Goal: Information Seeking & Learning: Learn about a topic

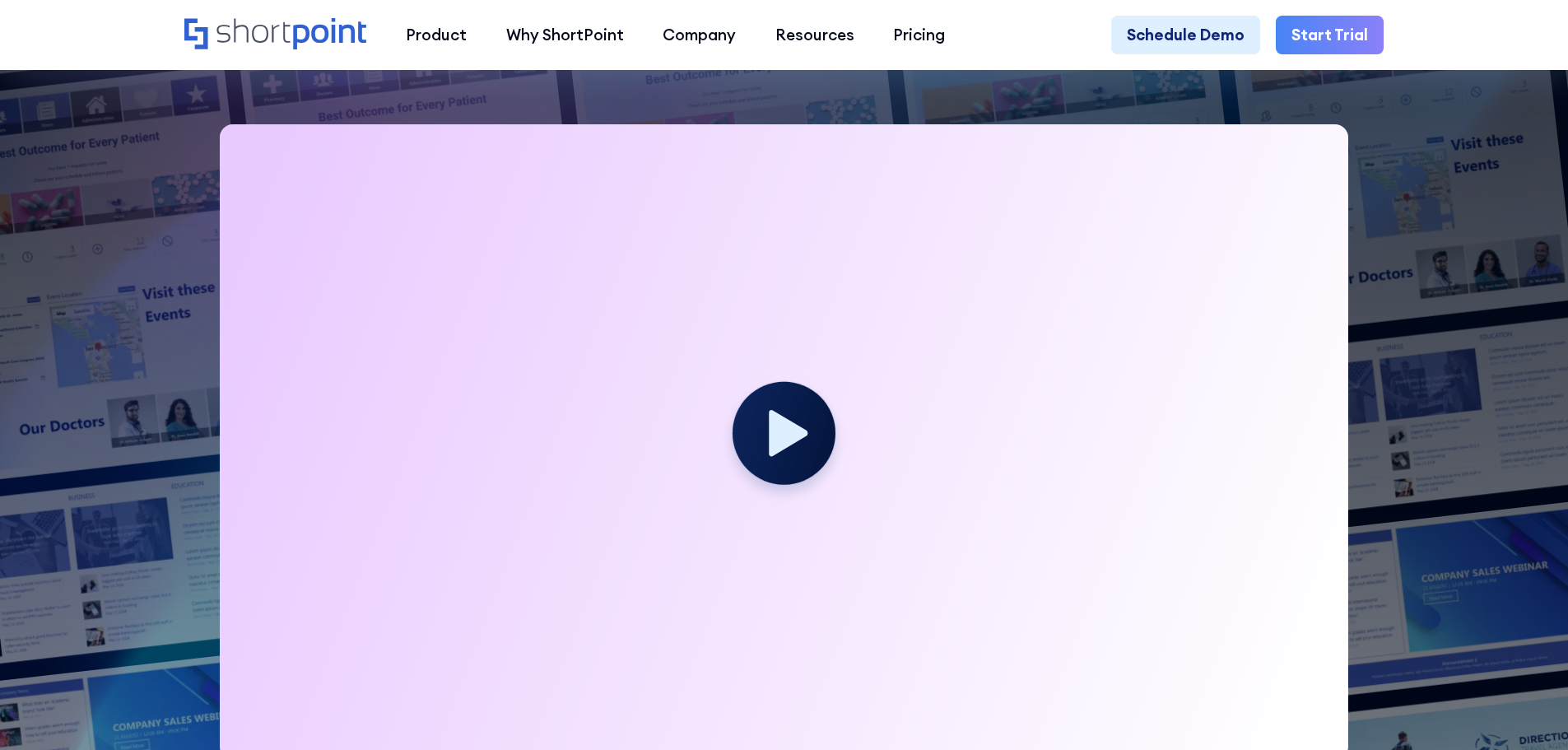
scroll to position [659, 0]
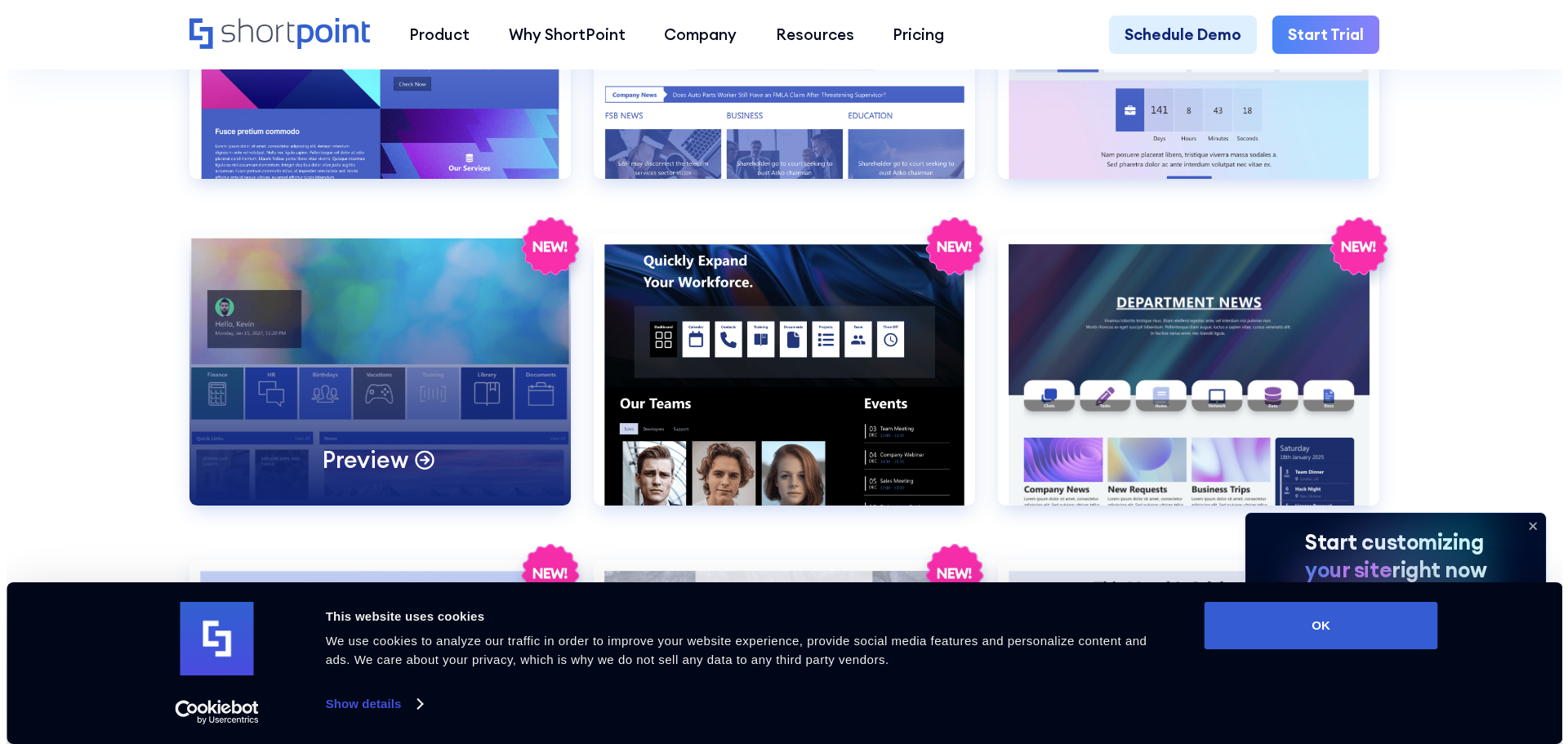
scroll to position [3102, 0]
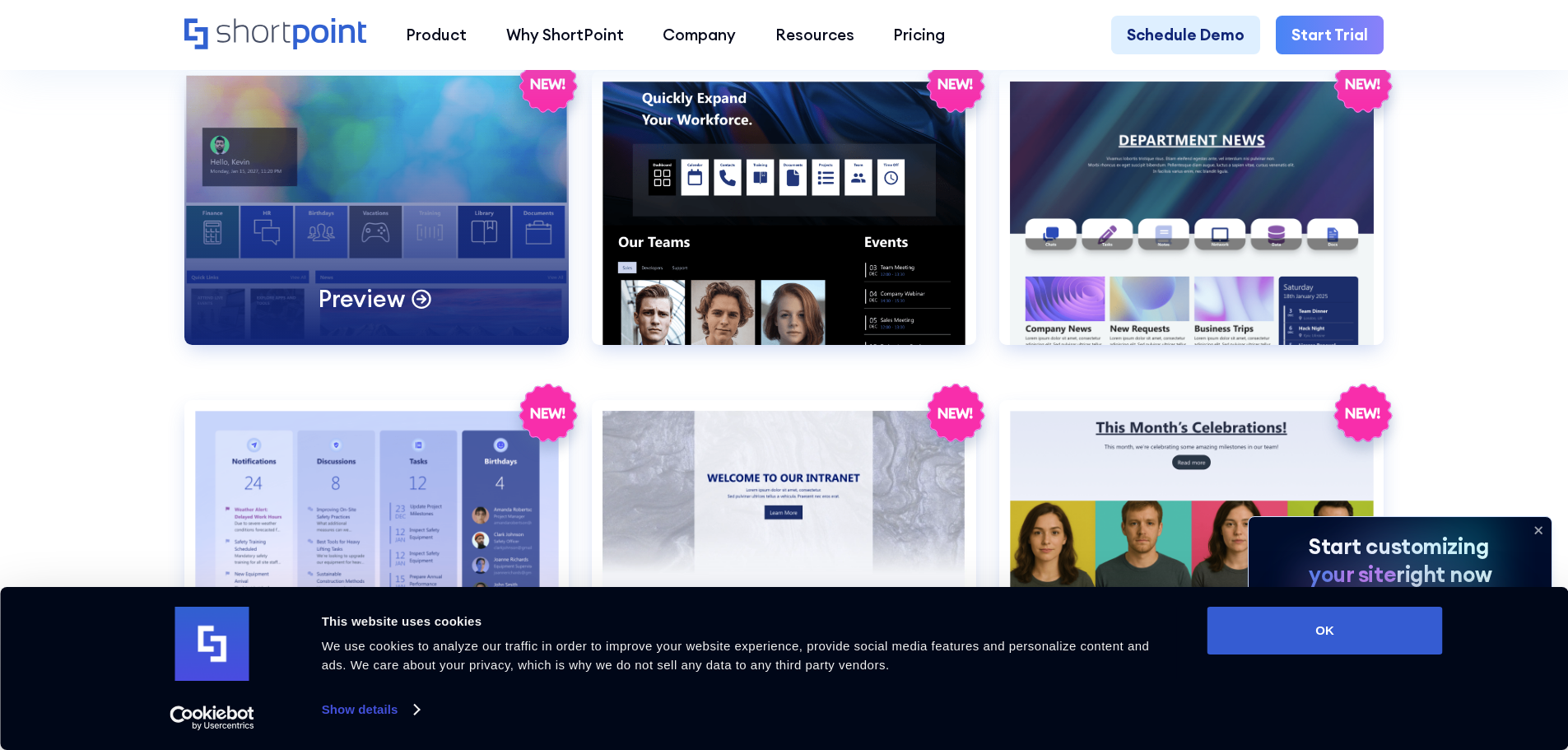
click at [454, 345] on div "Preview" at bounding box center [377, 208] width 385 height 274
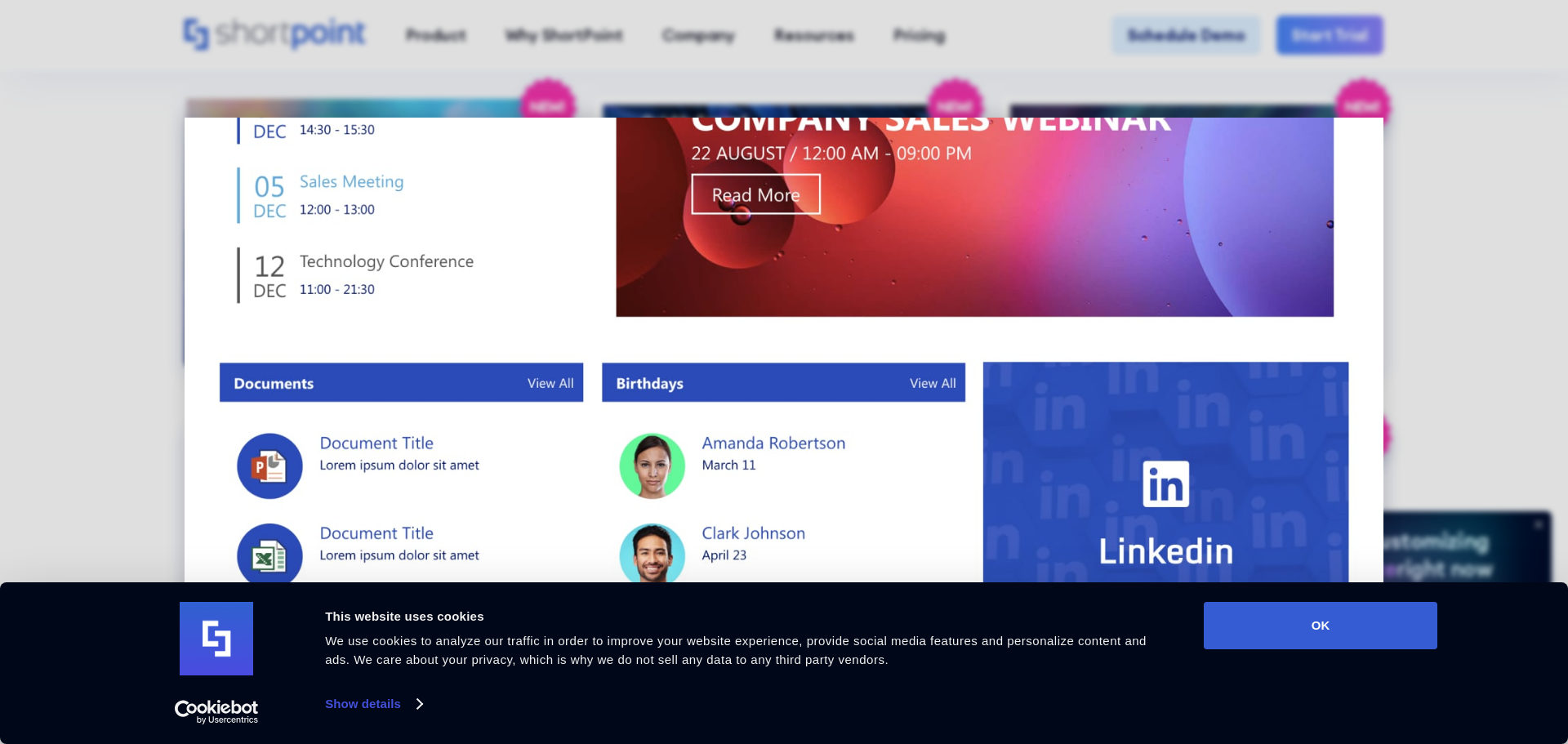
scroll to position [1290, 0]
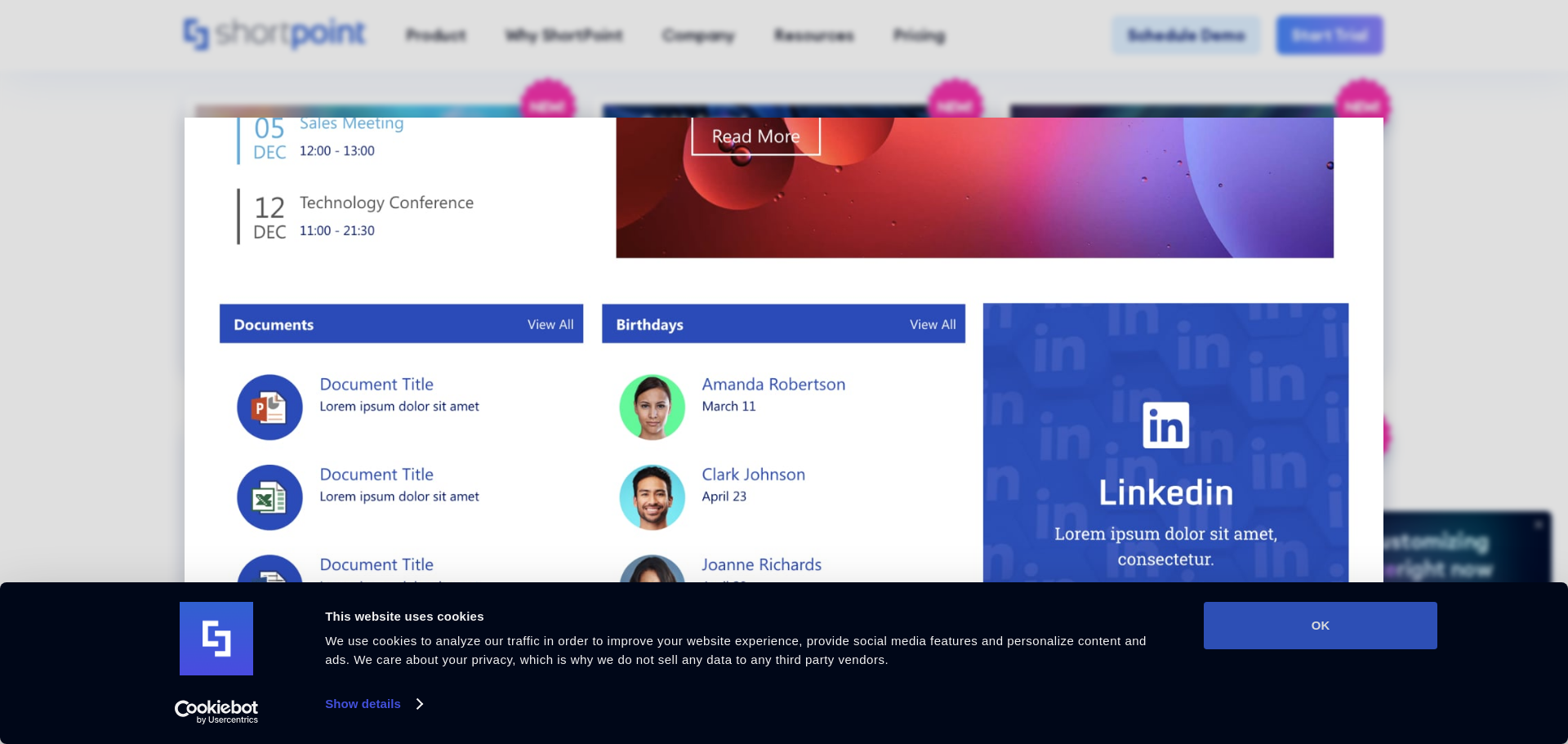
click at [1293, 625] on button "OK" at bounding box center [1320, 624] width 234 height 47
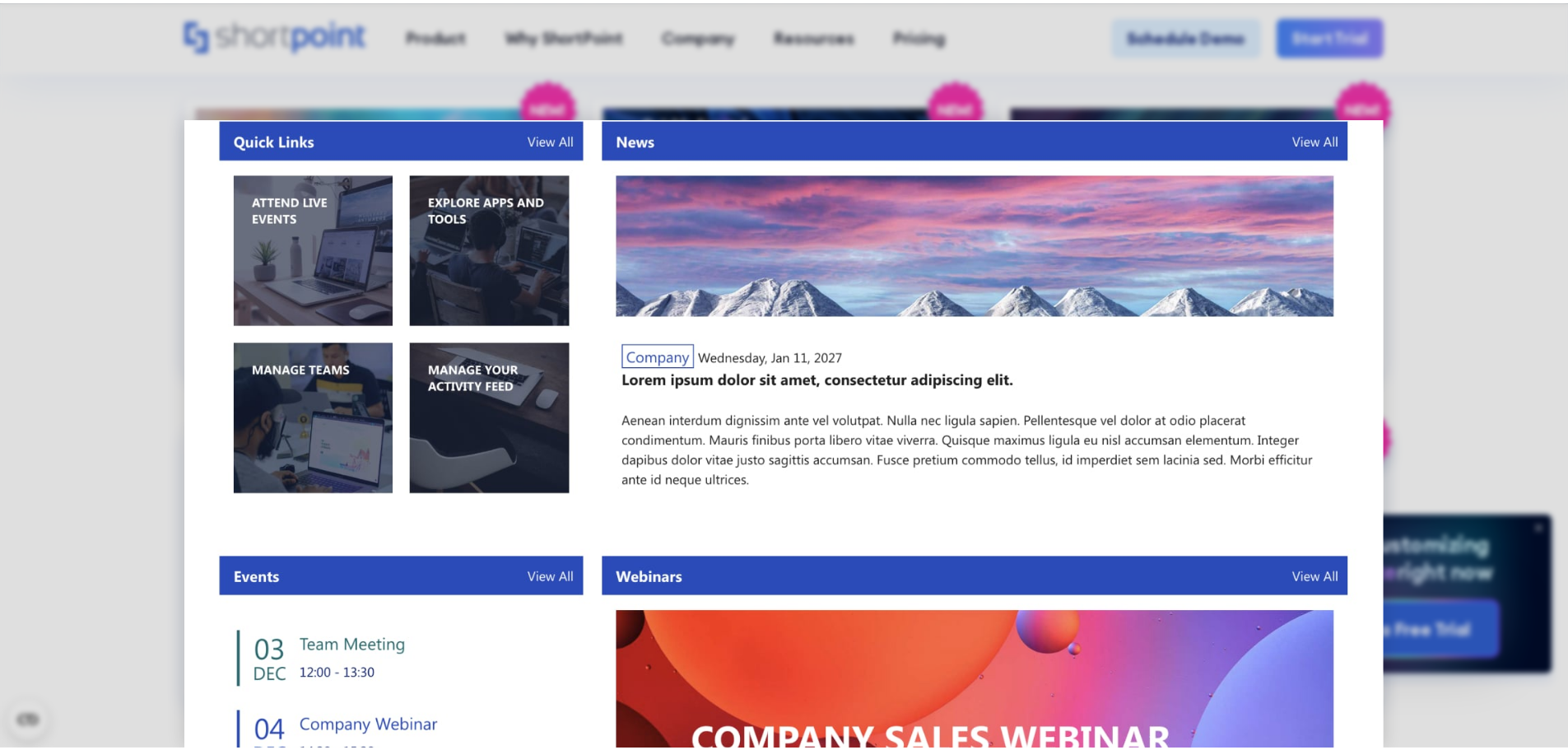
scroll to position [659, 0]
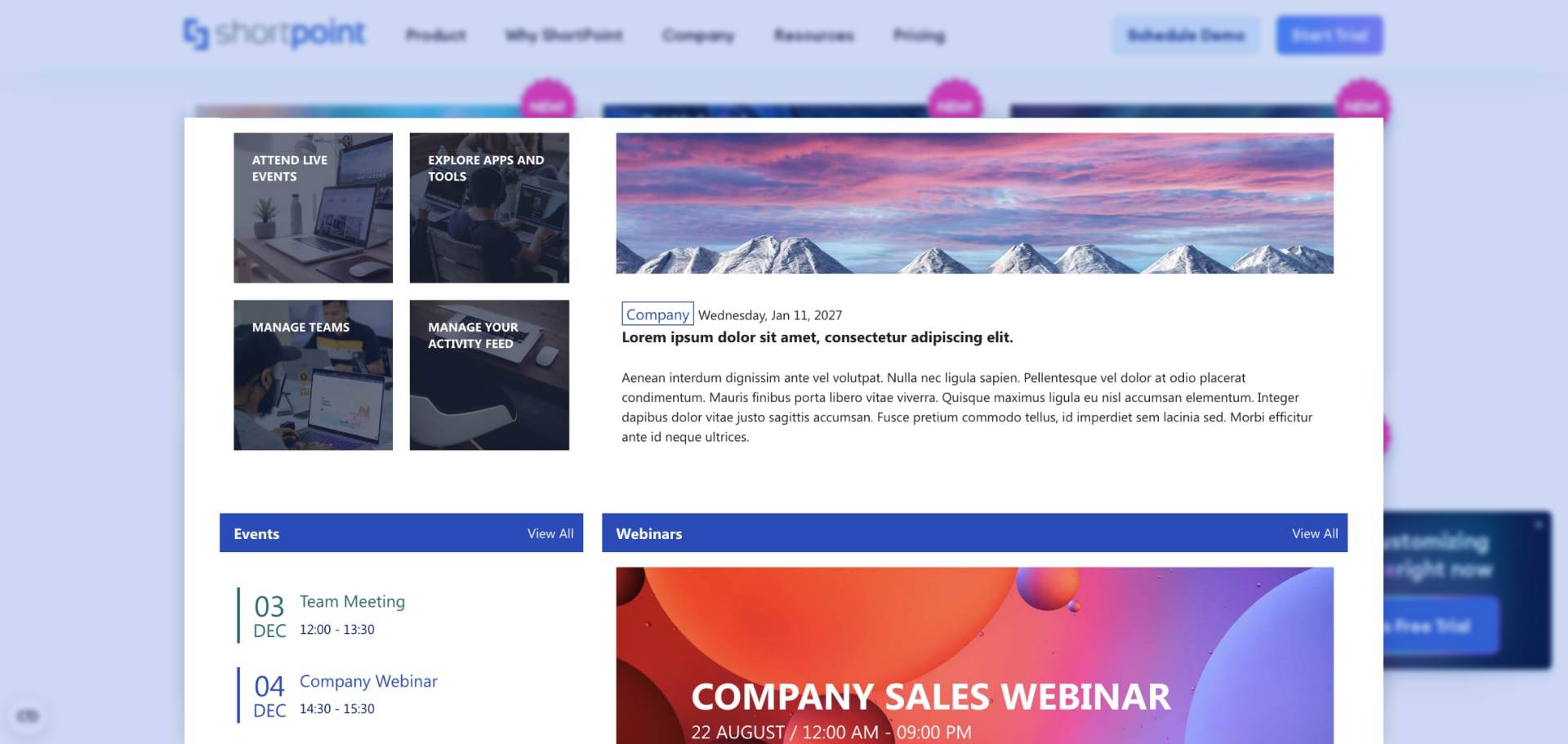
click at [1475, 467] on div at bounding box center [784, 372] width 1568 height 744
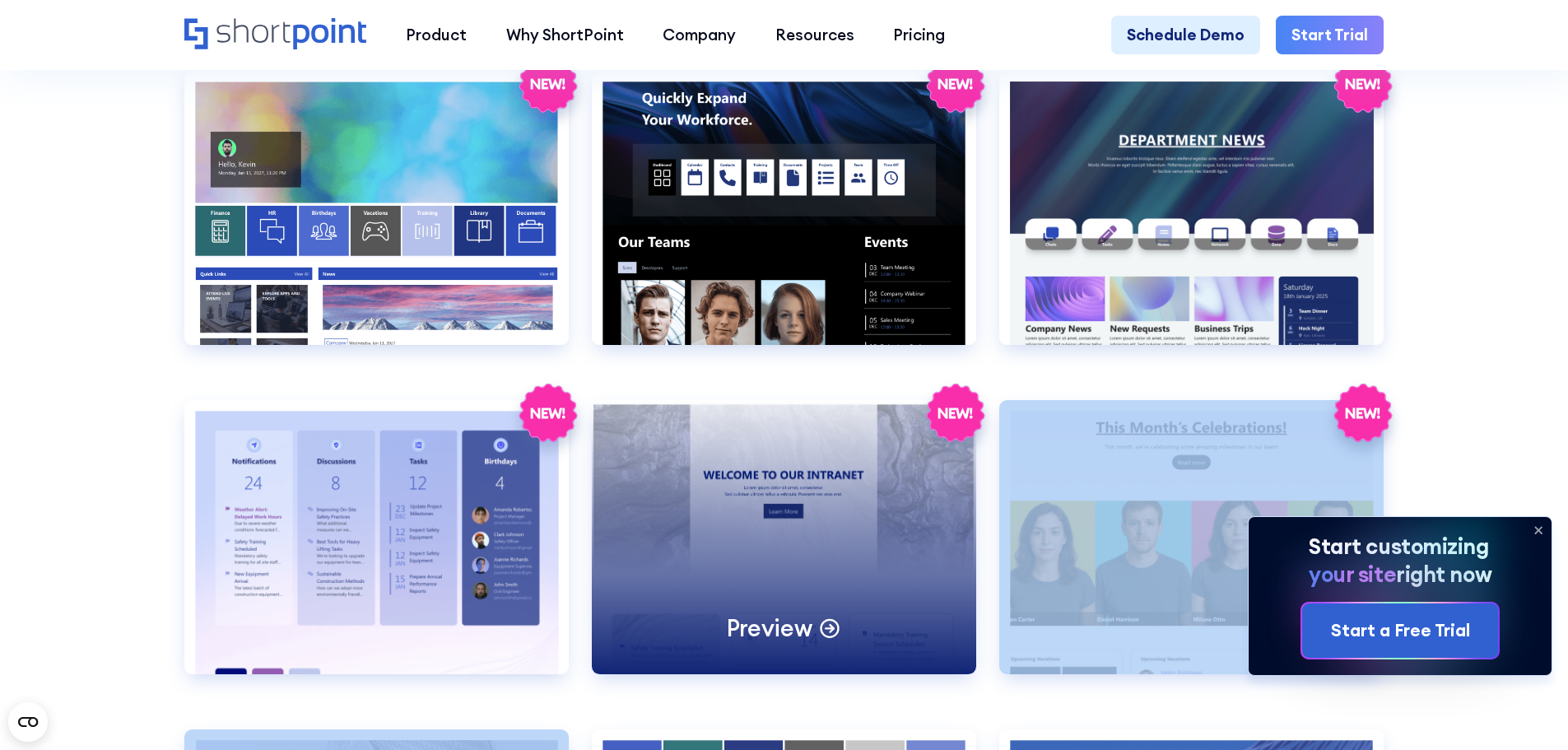
drag, startPoint x: 1479, startPoint y: 474, endPoint x: 746, endPoint y: 515, distance: 734.1
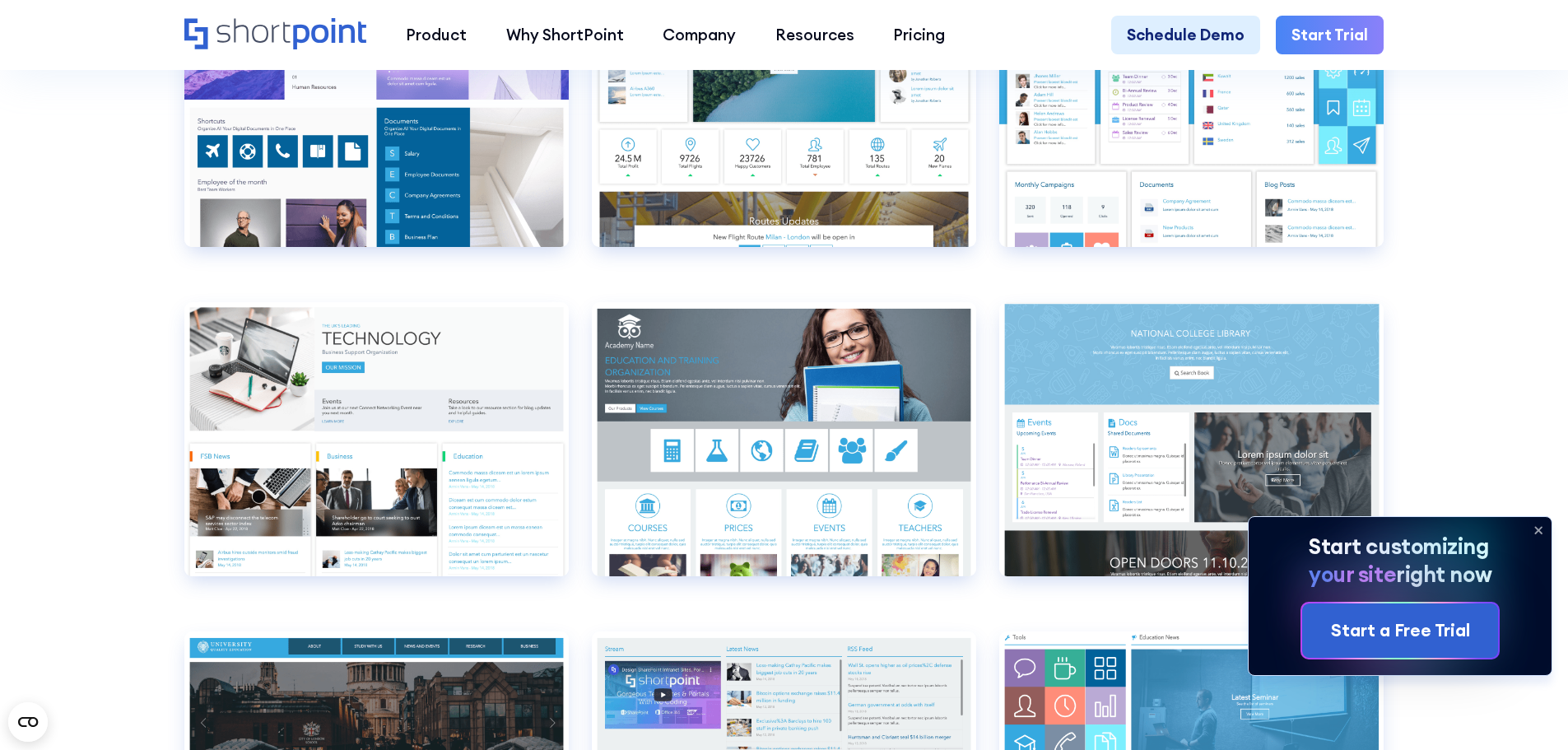
scroll to position [7405, 0]
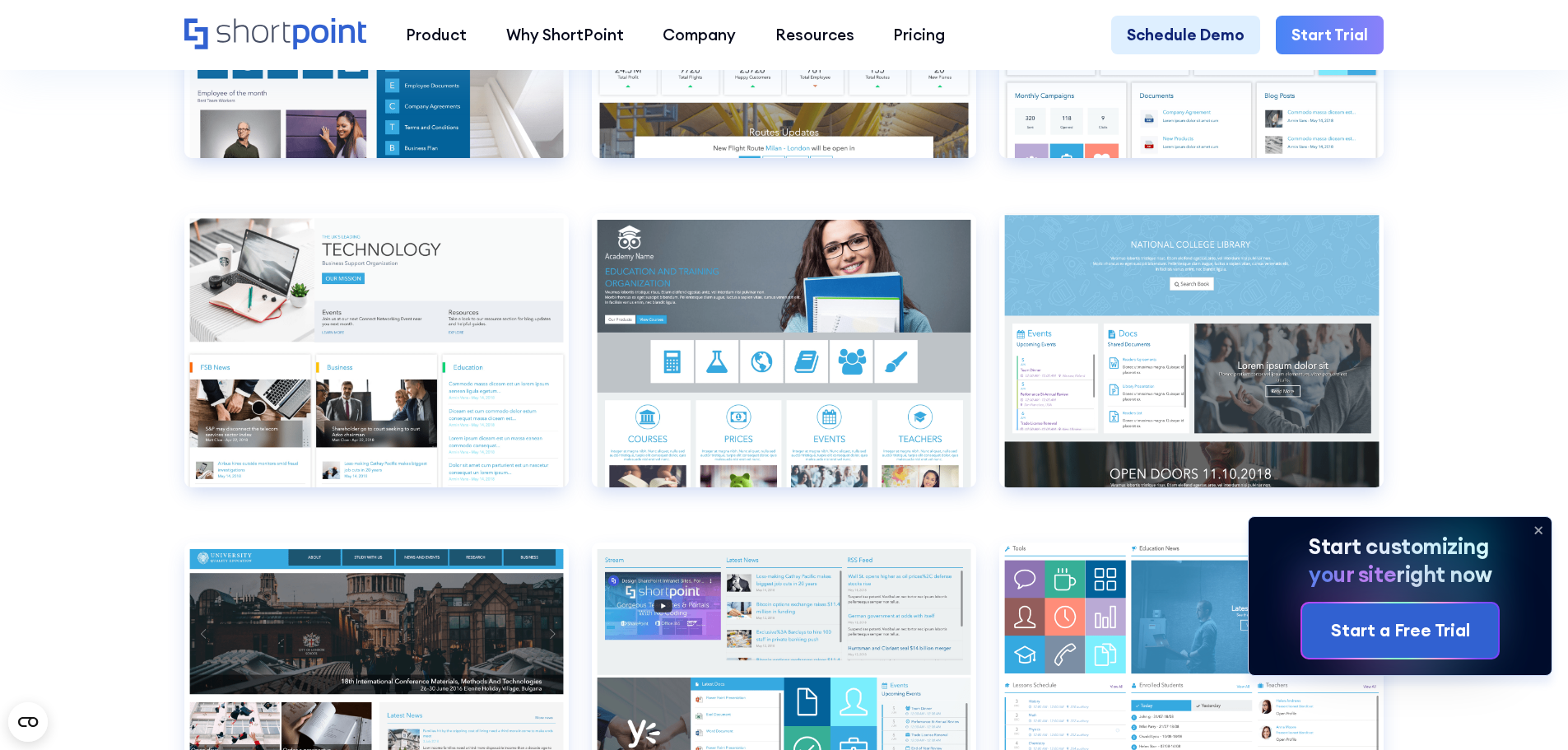
click at [1540, 526] on icon at bounding box center [1539, 529] width 27 height 27
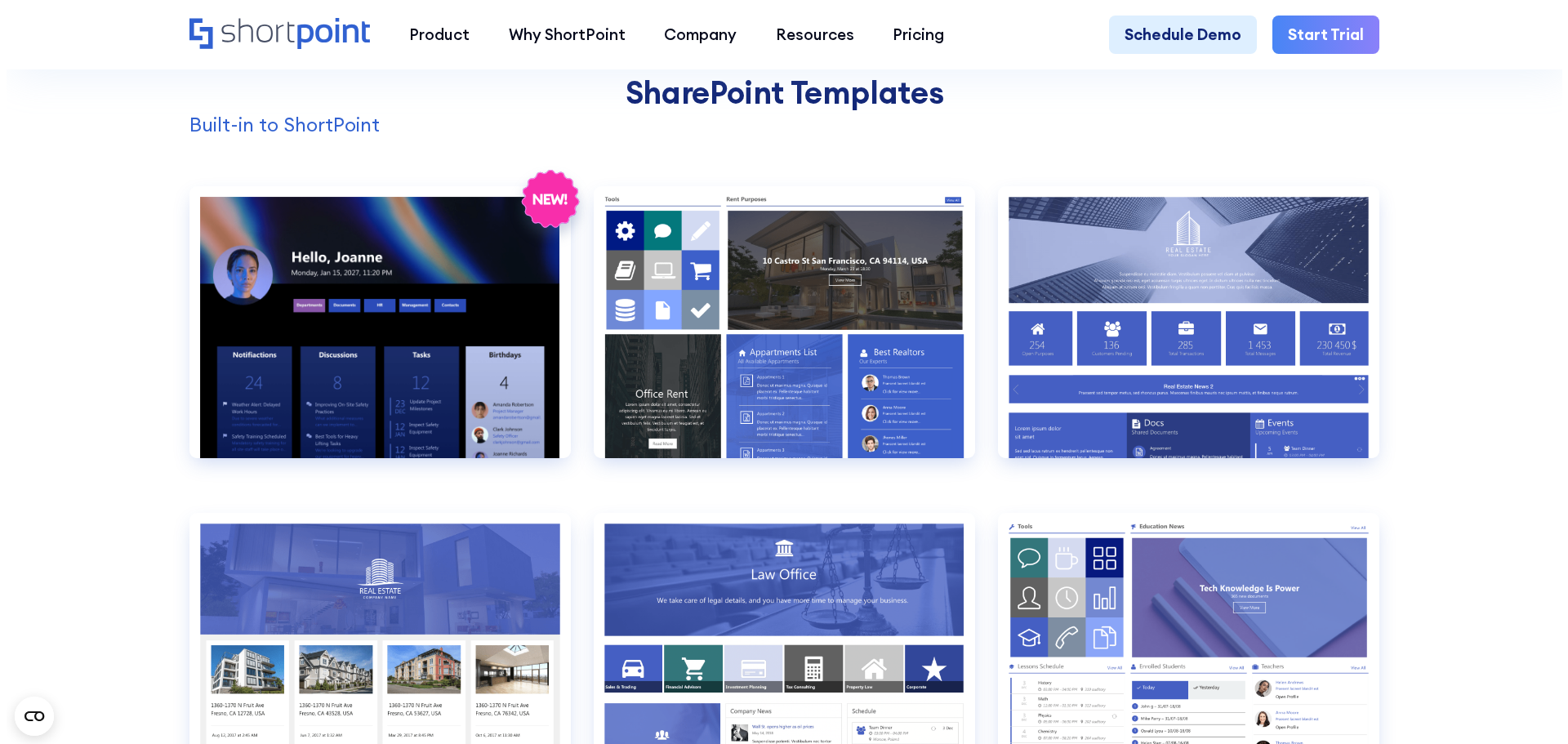
scroll to position [1796, 0]
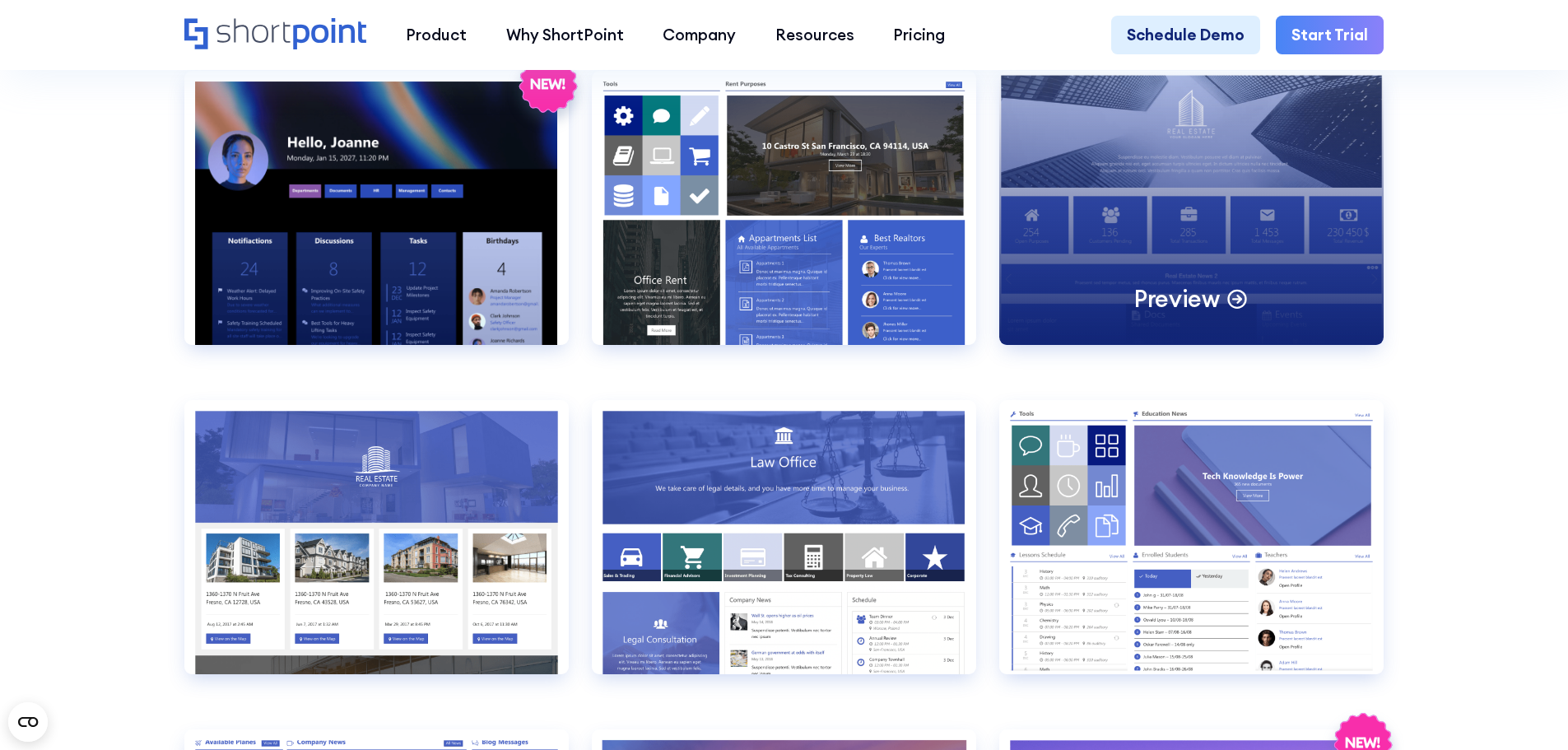
click at [1308, 328] on div "Preview" at bounding box center [1192, 208] width 385 height 274
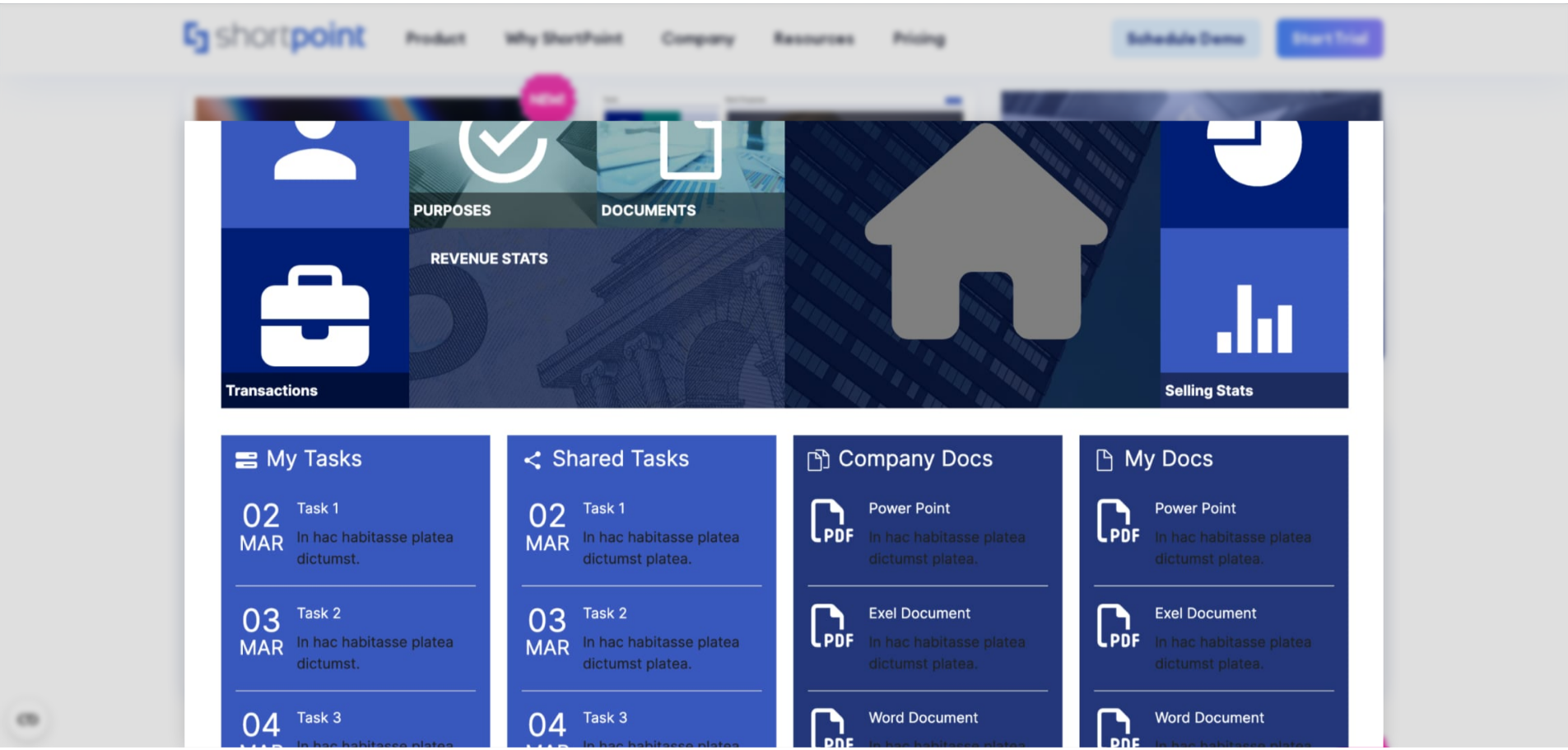
scroll to position [2303, 0]
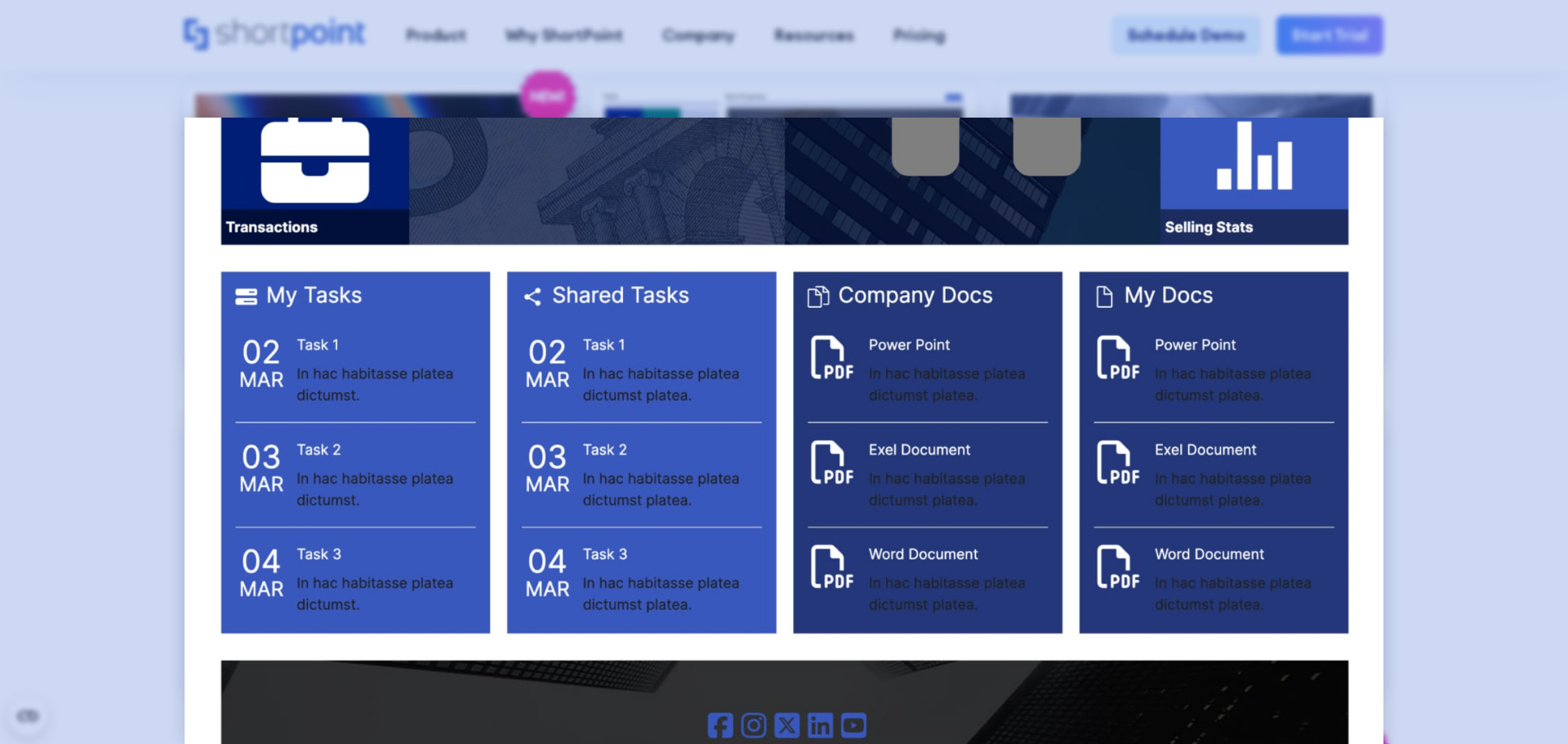
click at [1451, 316] on div at bounding box center [784, 372] width 1568 height 744
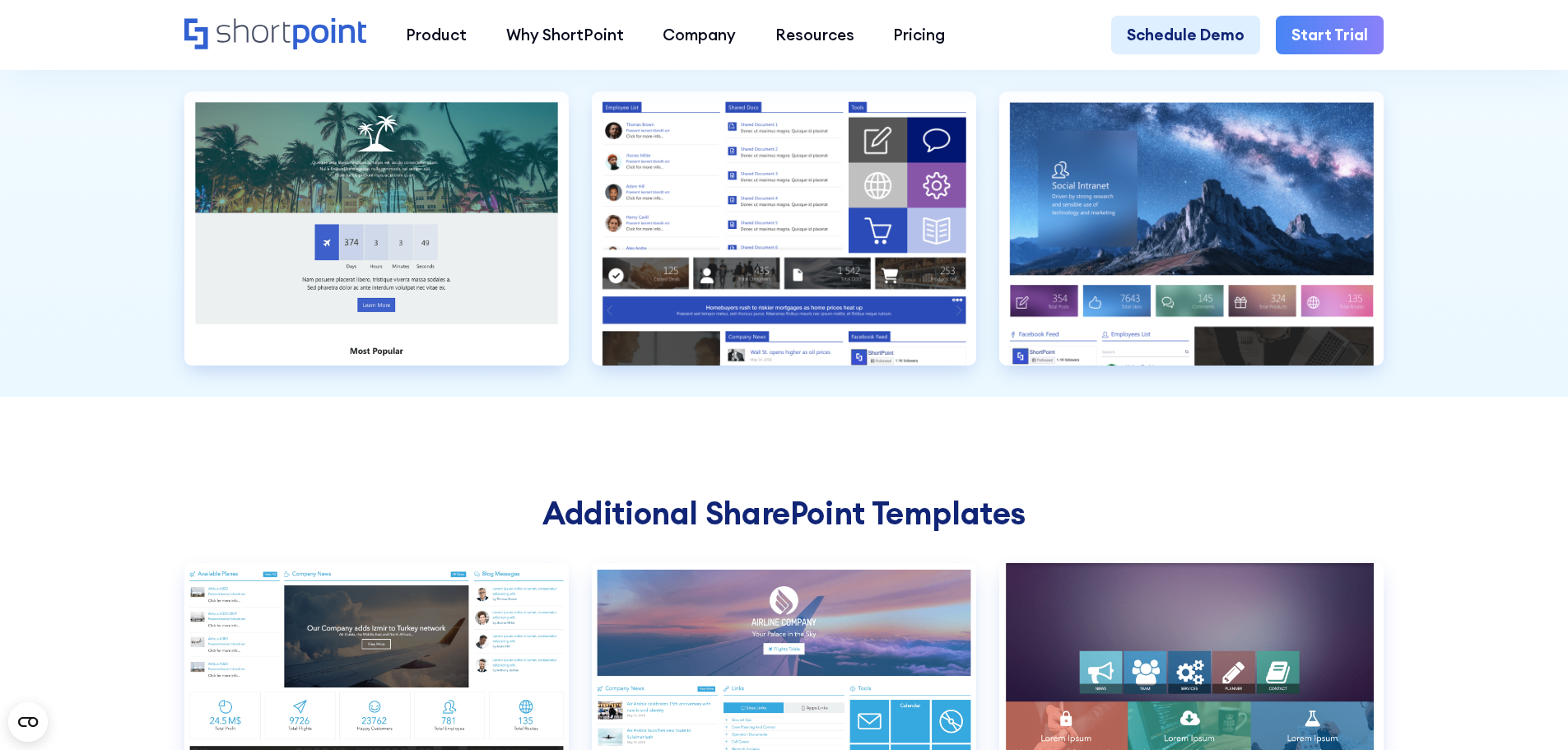
scroll to position [5430, 0]
